Goal: Find specific page/section: Find specific page/section

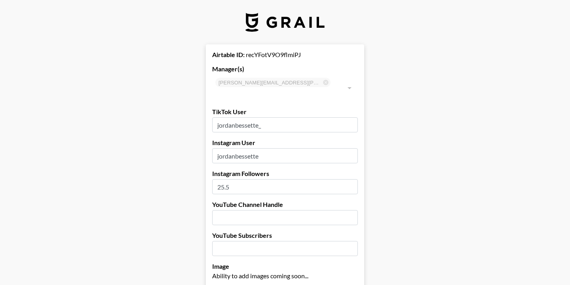
select select "USD"
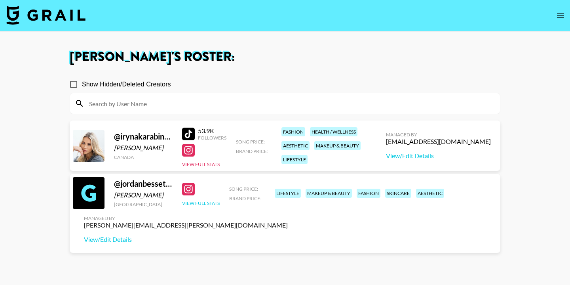
click at [200, 206] on button "View Full Stats" at bounding box center [201, 203] width 38 height 6
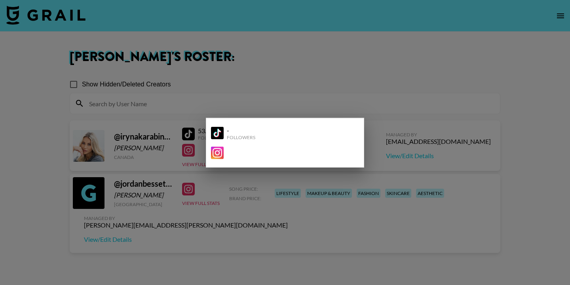
click at [397, 77] on div at bounding box center [285, 142] width 570 height 285
